Goal: Information Seeking & Learning: Find specific fact

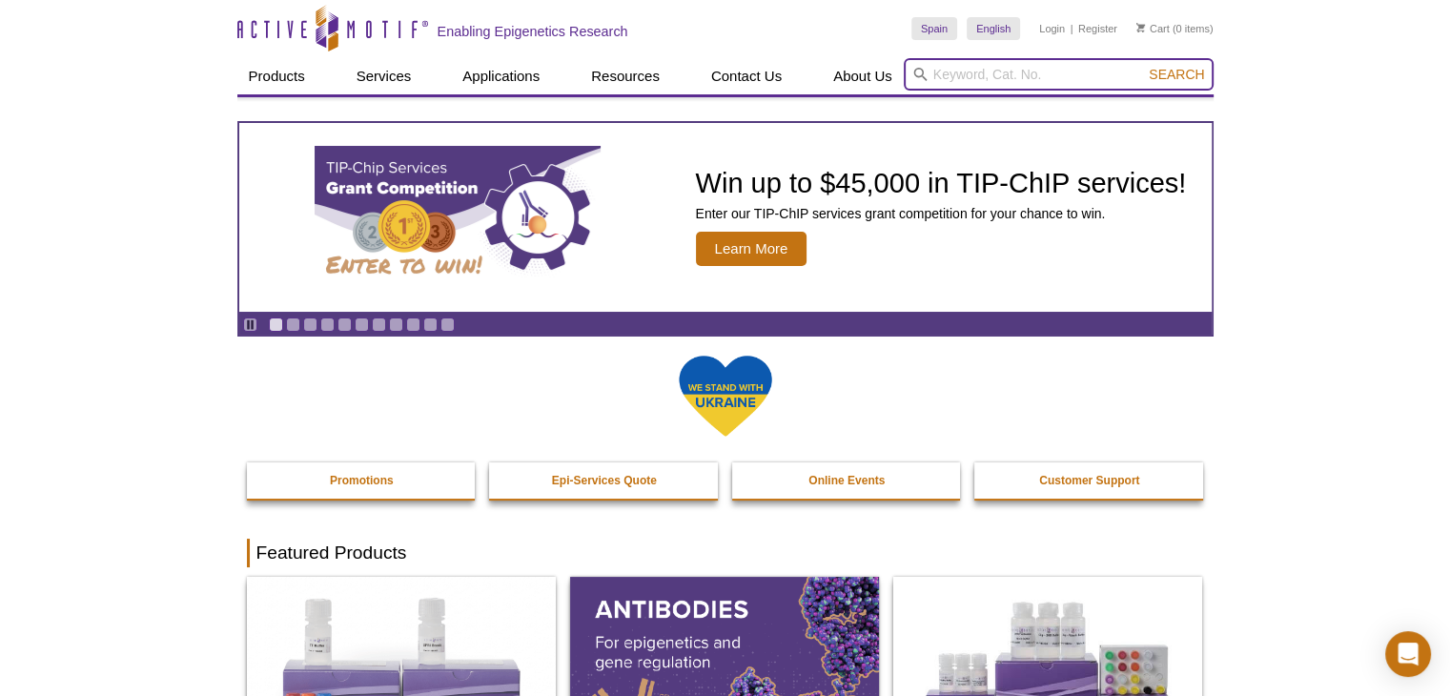
click at [940, 78] on input "search" at bounding box center [1059, 74] width 310 height 32
type input "53180"
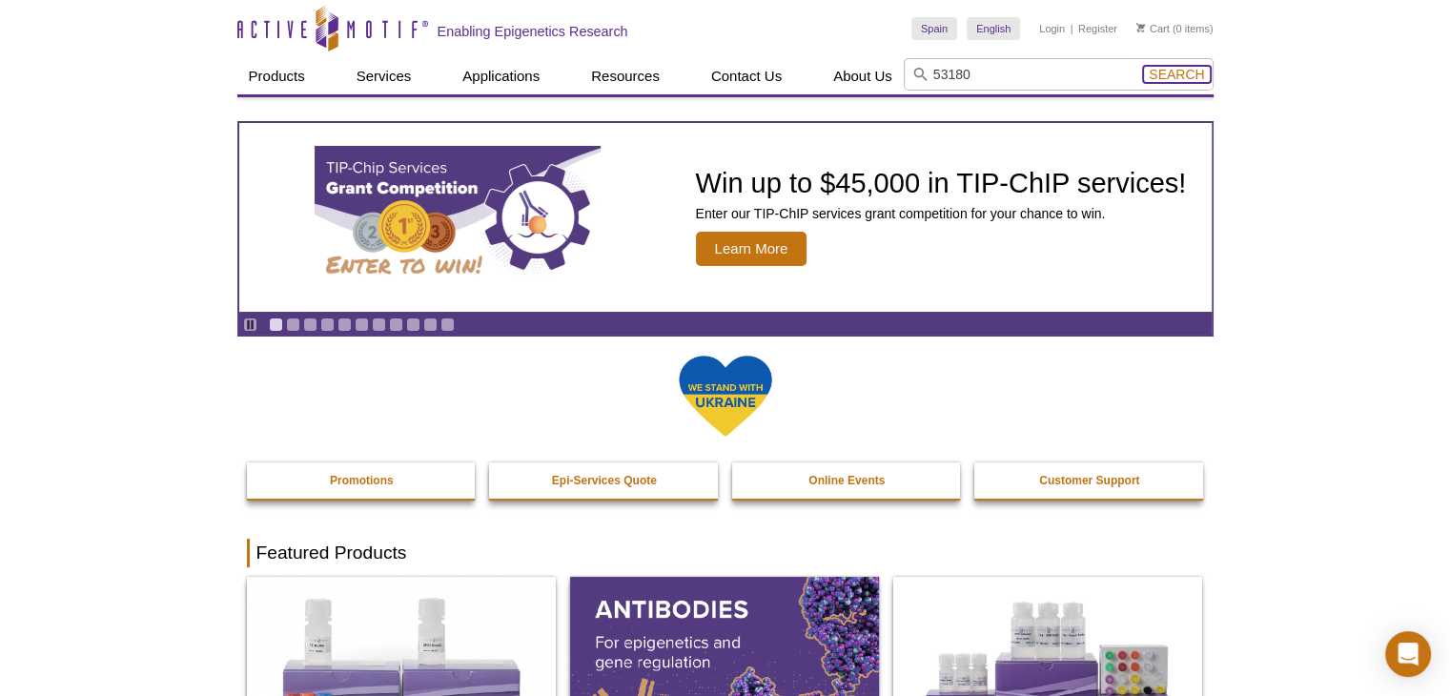
click at [1183, 73] on span "Search" at bounding box center [1175, 74] width 55 height 15
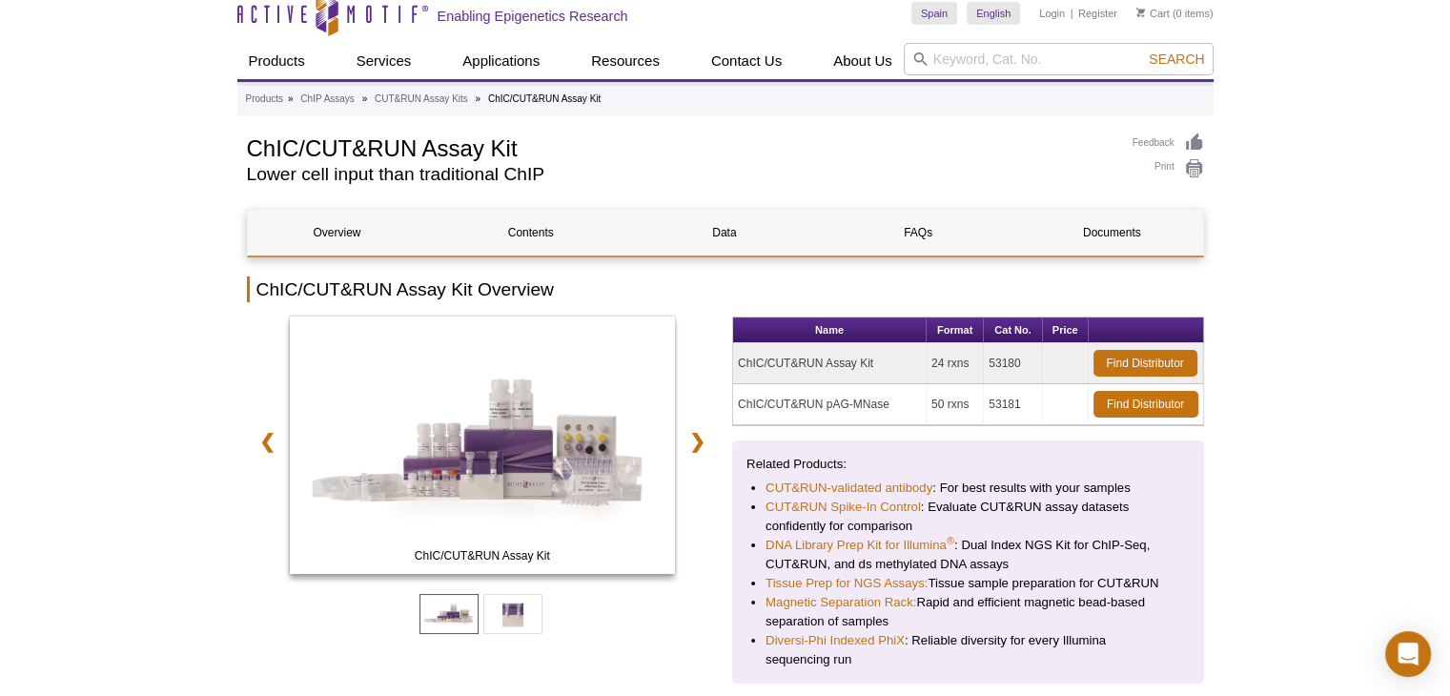
scroll to position [95, 0]
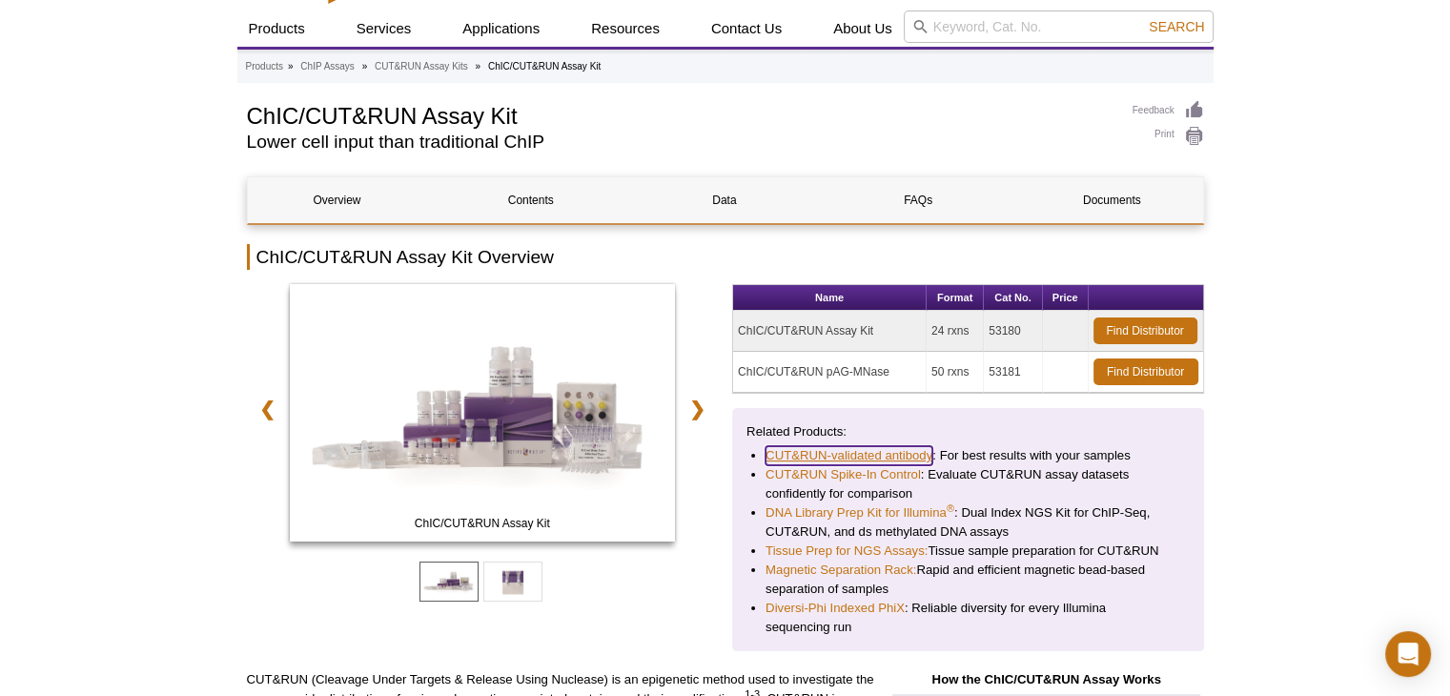
click at [922, 451] on link "CUT&RUN-validated antibody" at bounding box center [848, 455] width 167 height 19
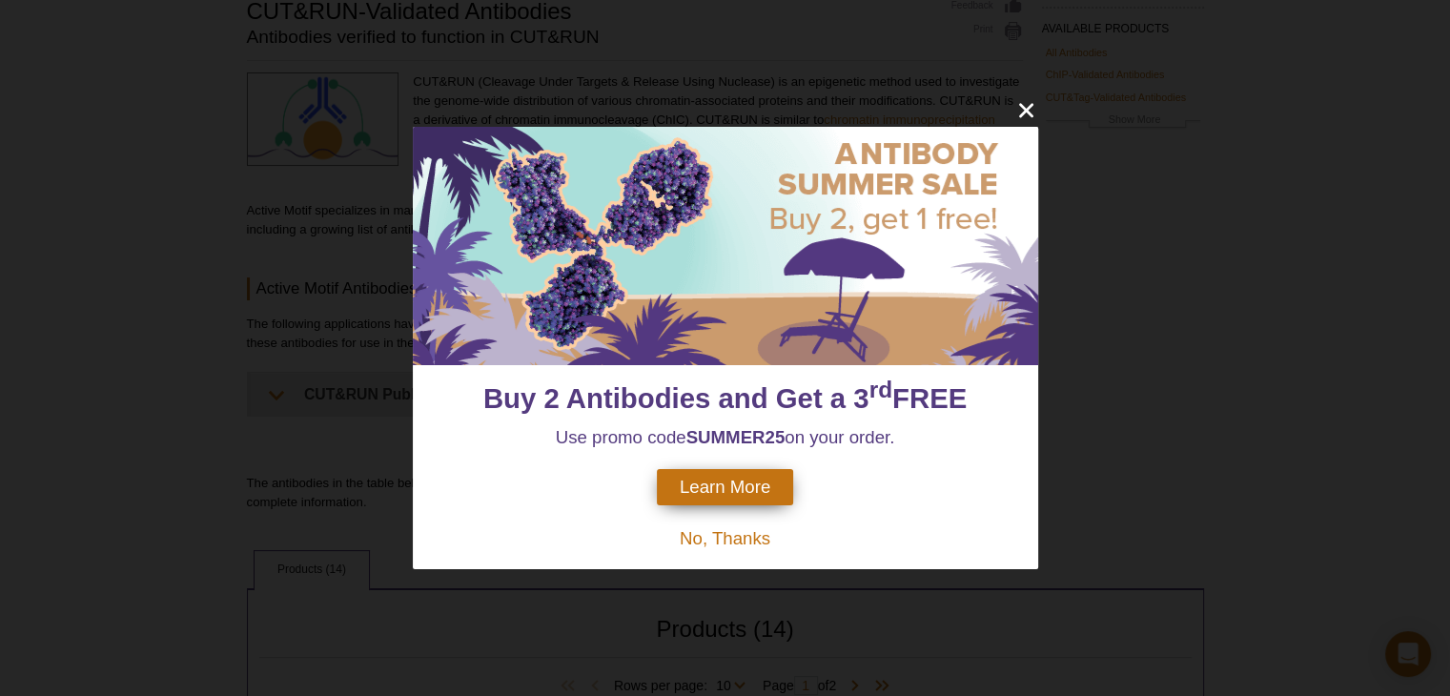
scroll to position [191, 0]
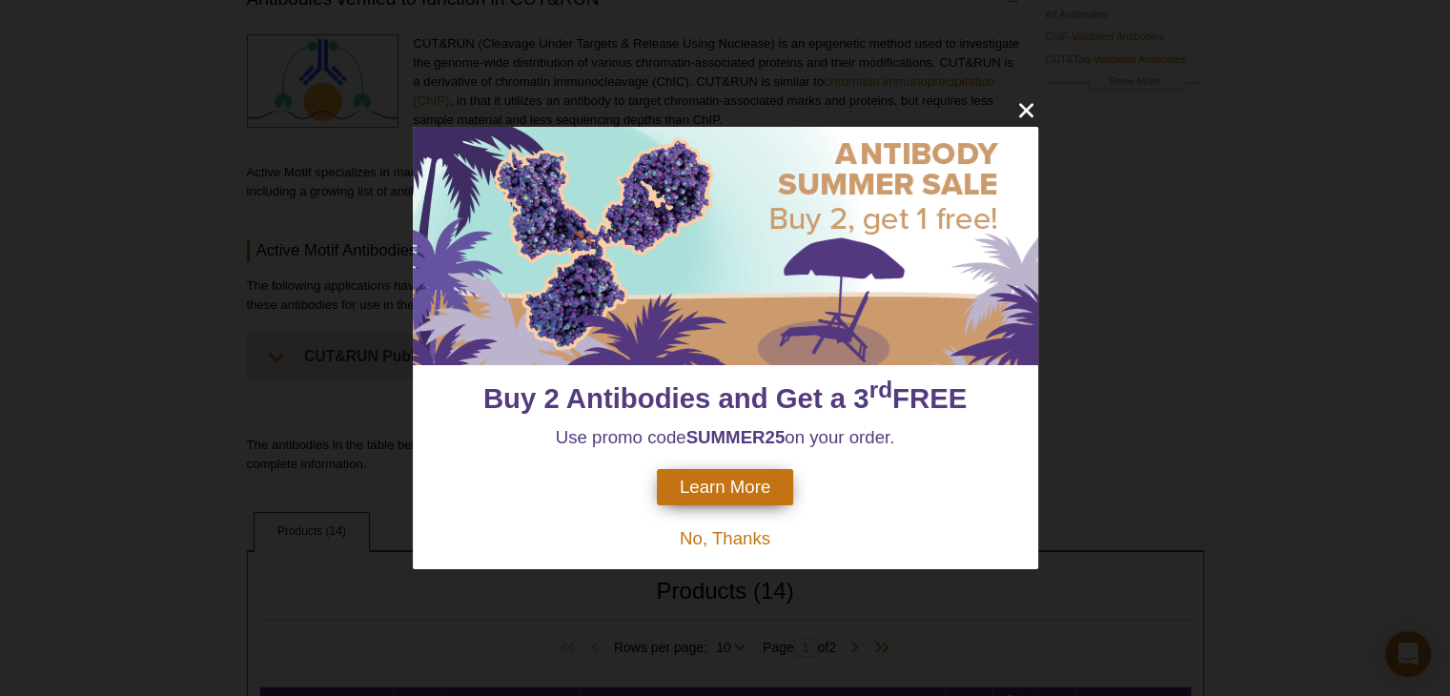
click at [747, 539] on span "No, Thanks" at bounding box center [725, 538] width 91 height 20
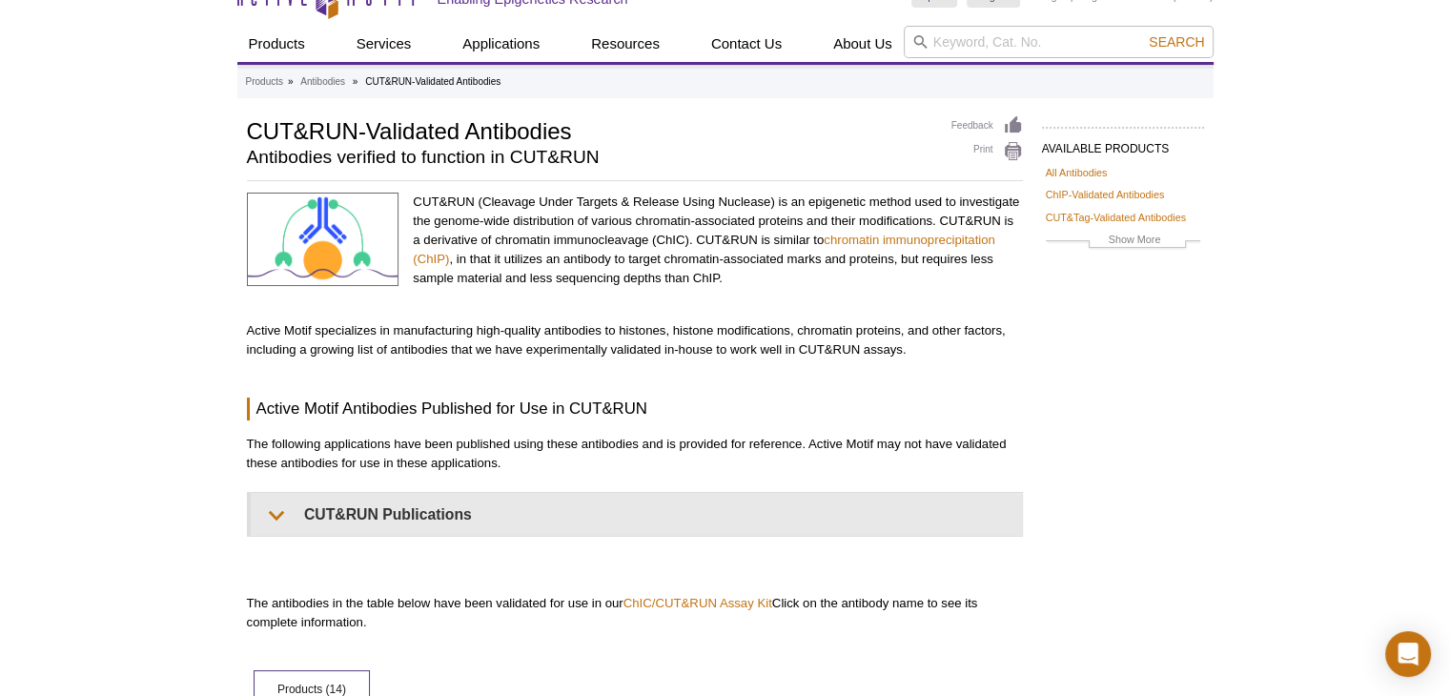
scroll to position [0, 0]
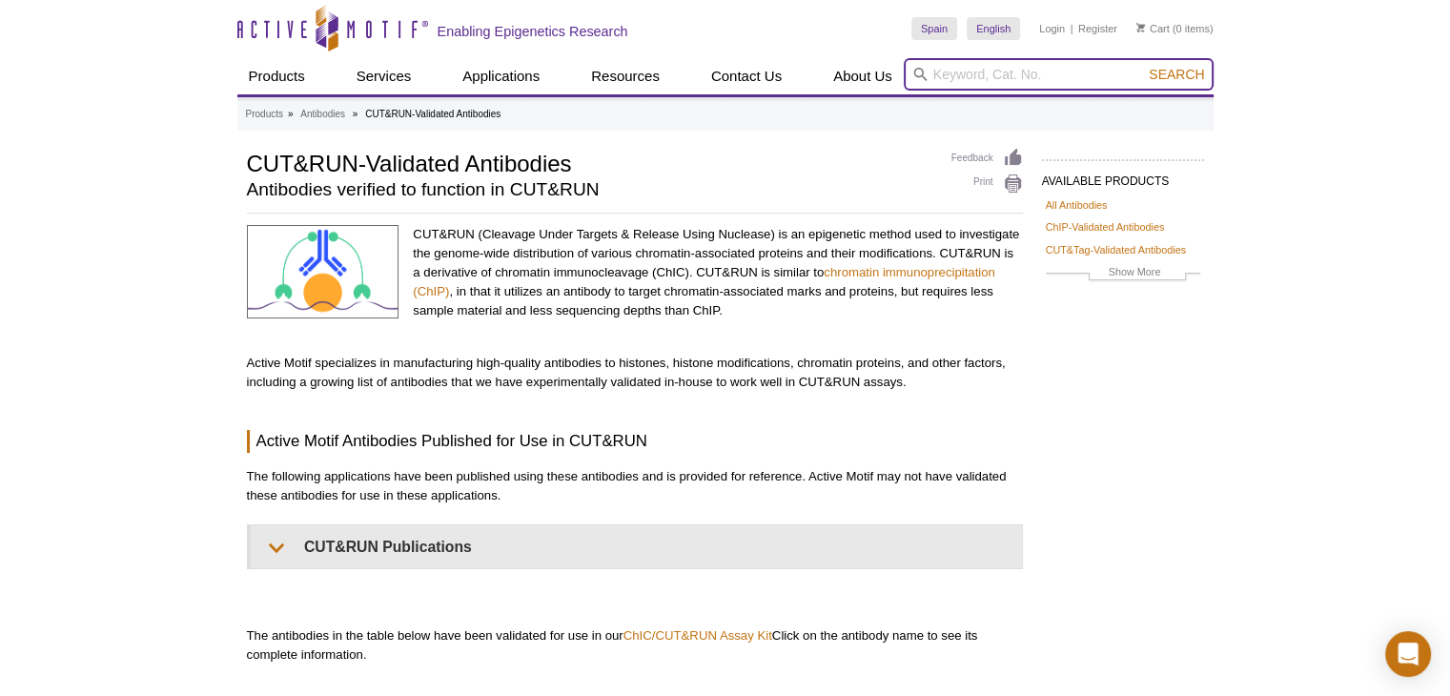
drag, startPoint x: 949, startPoint y: 78, endPoint x: 974, endPoint y: 95, distance: 30.1
click at [949, 78] on input "search" at bounding box center [1059, 74] width 310 height 32
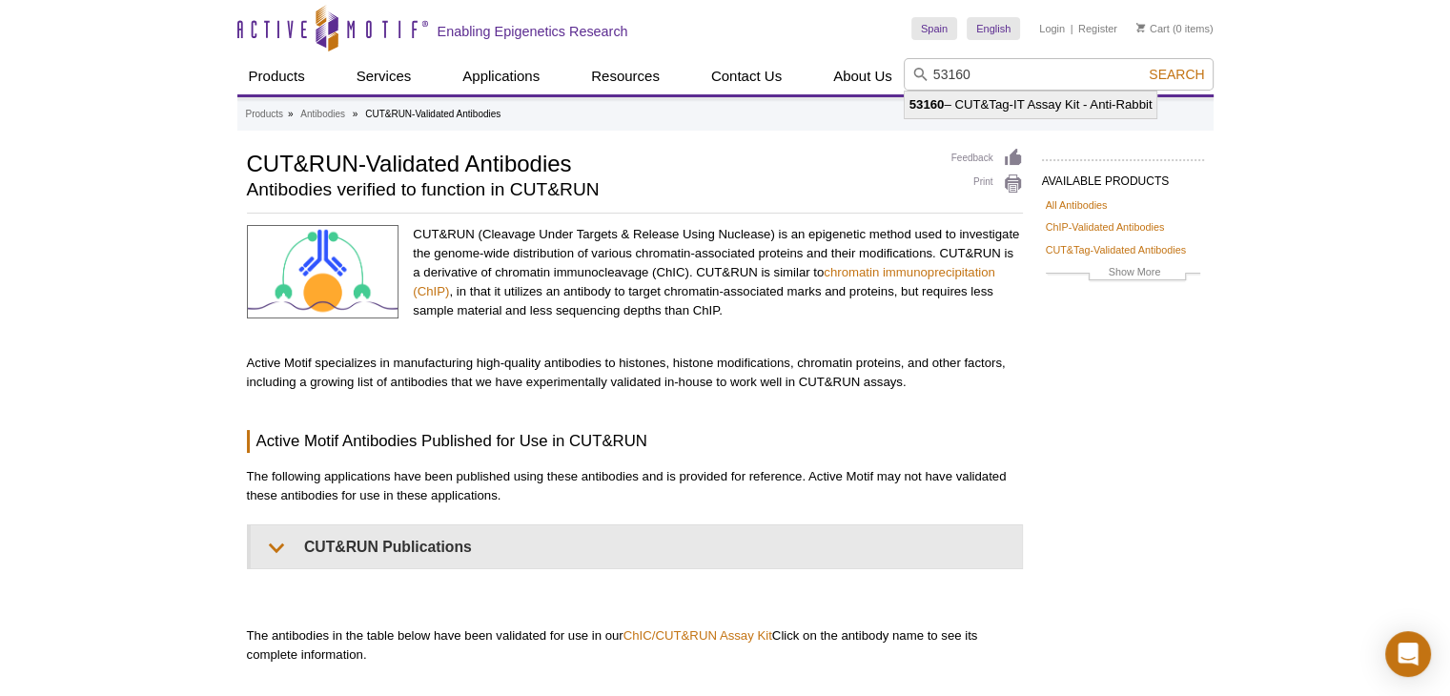
click at [1067, 104] on li "53160 – CUT&Tag-IT Assay Kit - Anti-Rabbit" at bounding box center [1030, 104] width 253 height 27
type input "53160 – CUT&Tag-IT Assay Kit - Anti-Rabbit"
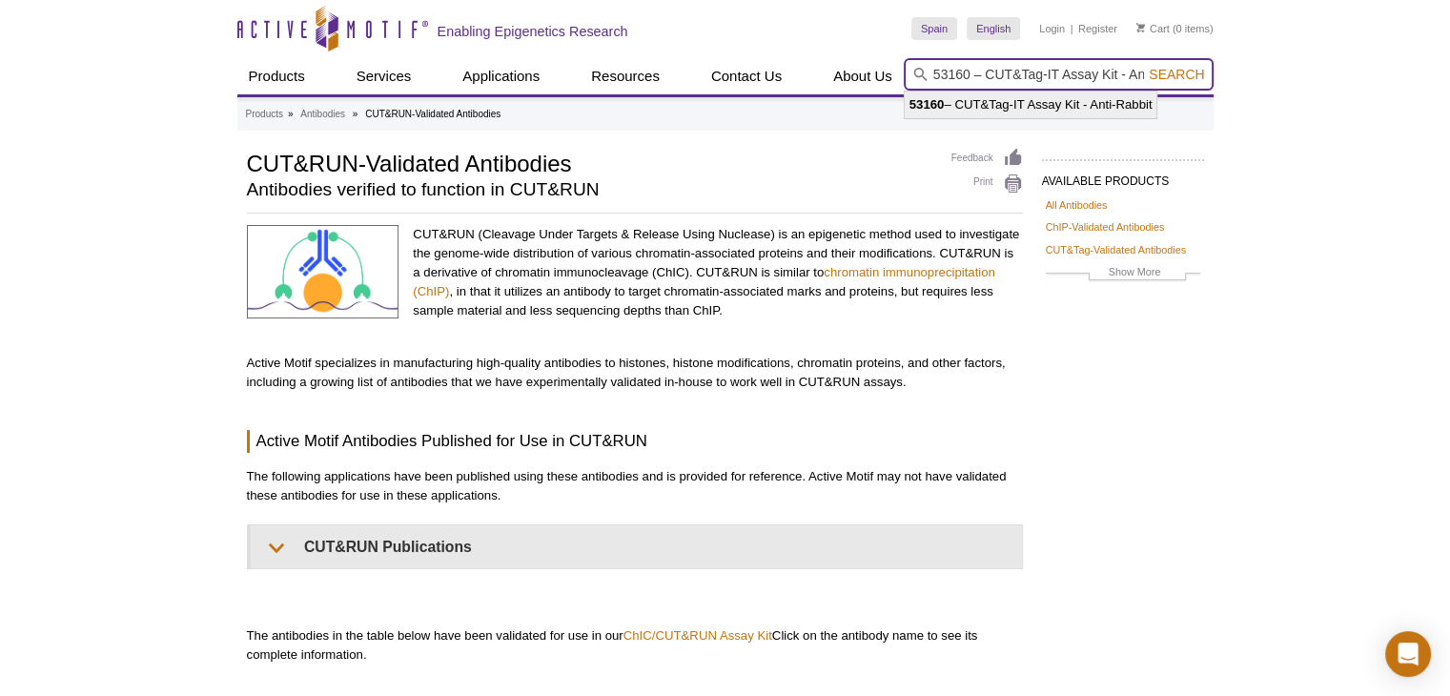
scroll to position [0, 51]
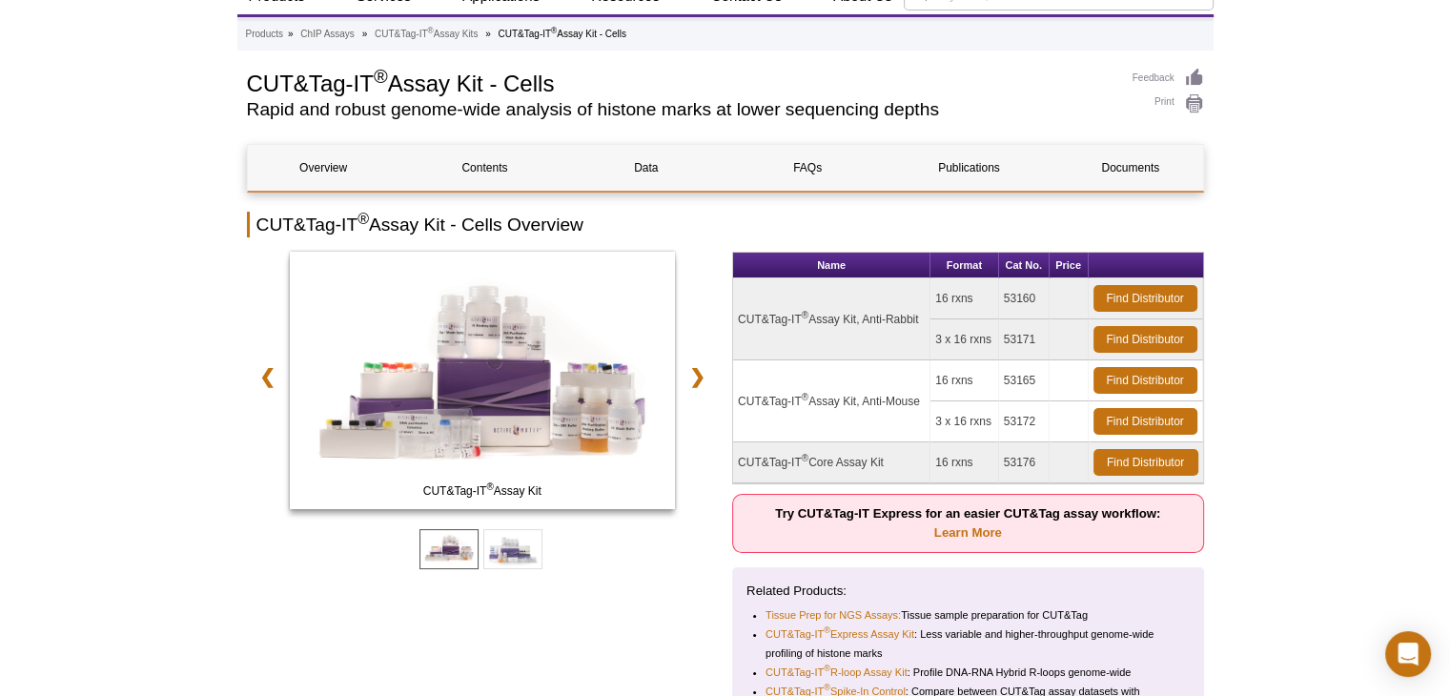
scroll to position [95, 0]
